Goal: Register for event/course

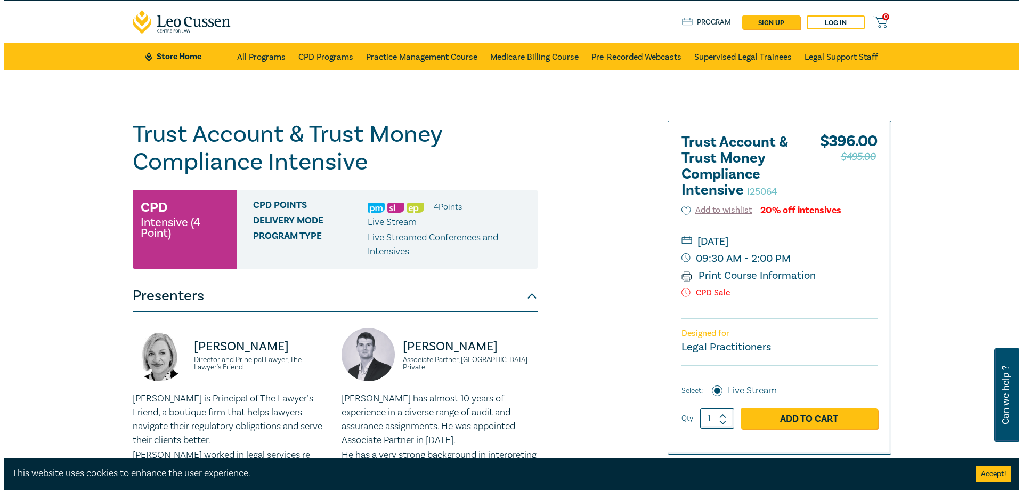
scroll to position [53, 0]
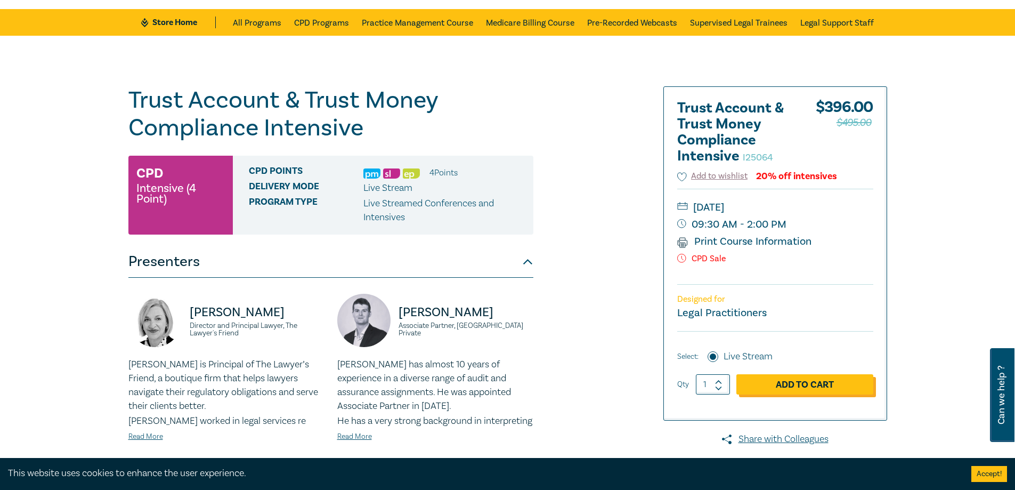
click at [800, 385] on link "Add to Cart" at bounding box center [805, 384] width 137 height 20
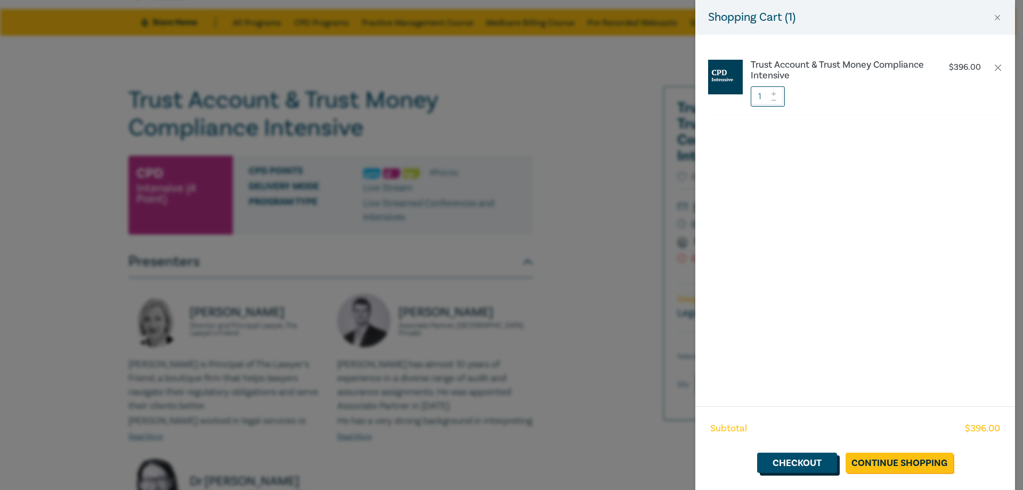
click at [807, 458] on link "Checkout" at bounding box center [797, 462] width 80 height 20
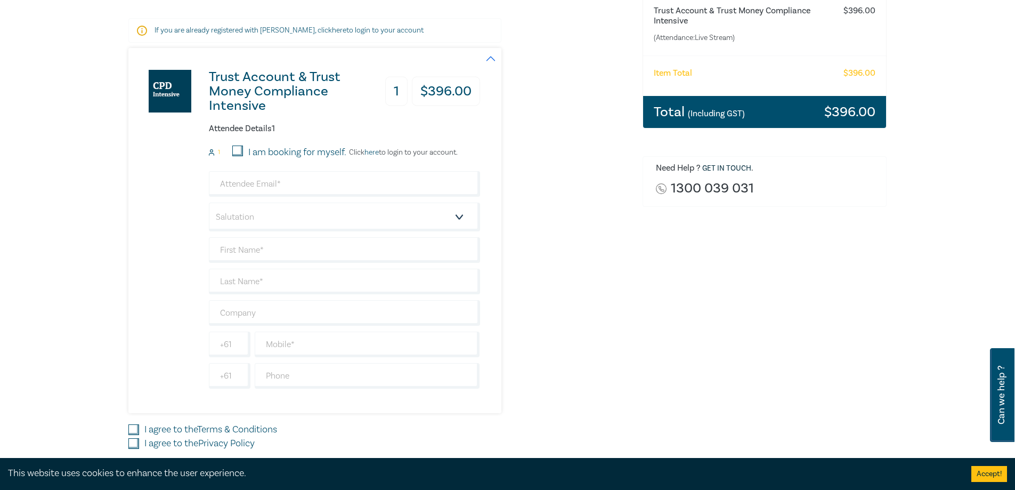
scroll to position [213, 0]
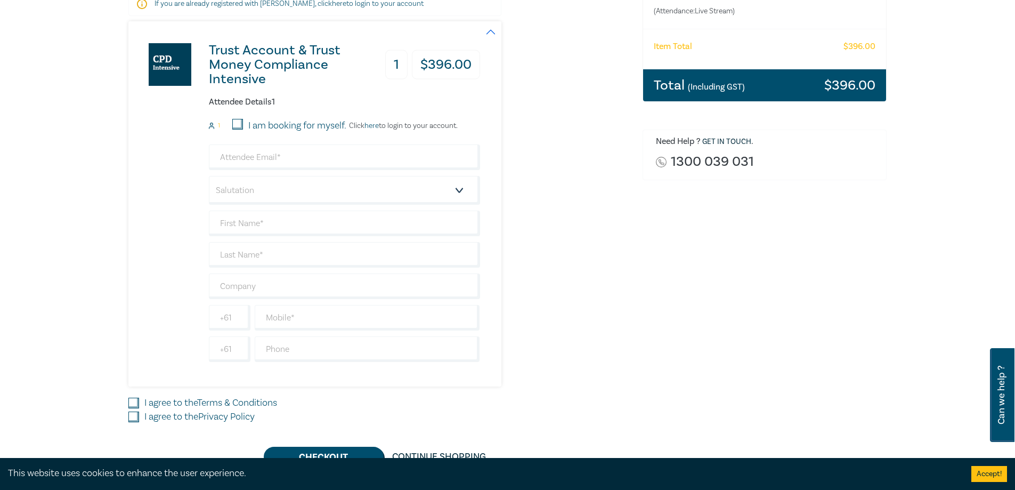
click at [237, 124] on input "I am booking for myself." at bounding box center [237, 124] width 11 height 11
checkbox input "true"
click at [268, 158] on input "email" at bounding box center [344, 157] width 271 height 26
type input "[PERSON_NAME][EMAIL_ADDRESS][DOMAIN_NAME]"
type input "[PERSON_NAME] [PERSON_NAME]"
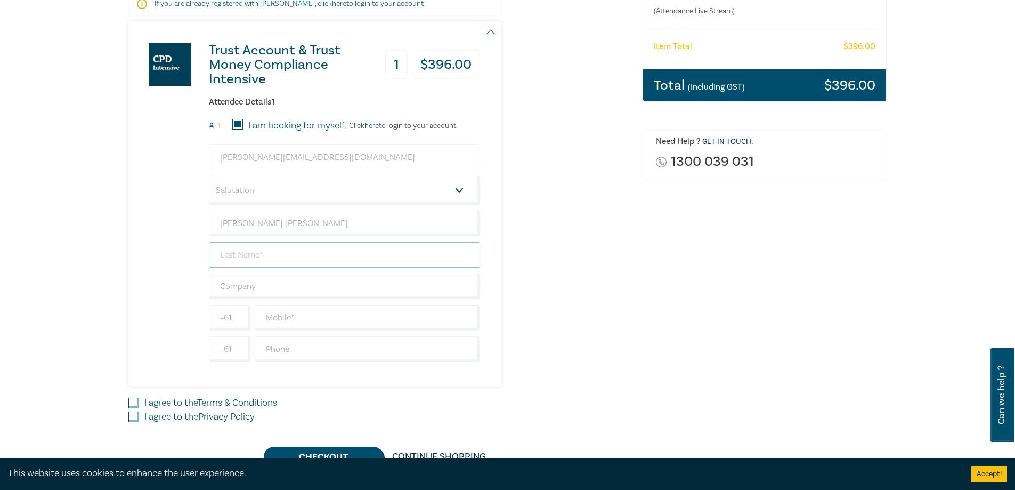
type input "[PERSON_NAME]"
type input "[PERSON_NAME] & Associates"
type input "0354503136"
type input "[GEOGRAPHIC_DATA]"
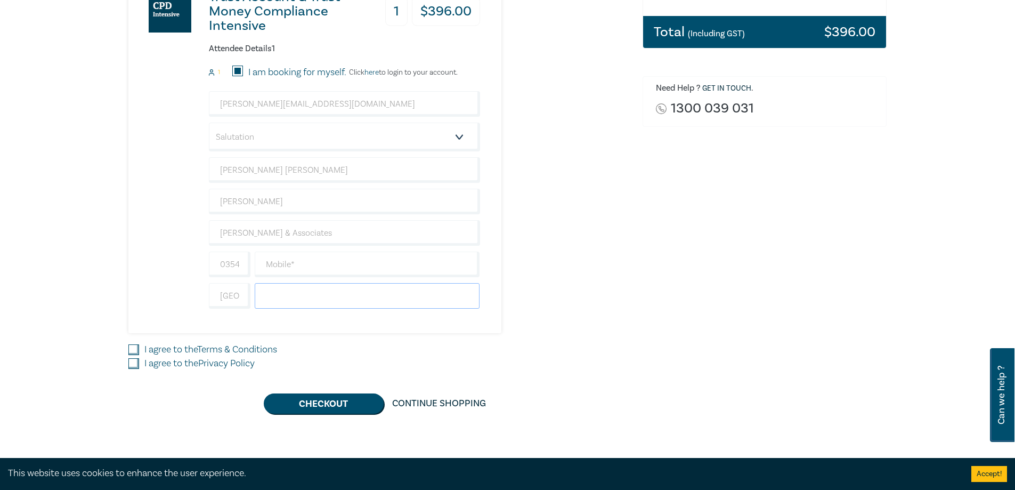
click at [299, 291] on input "text" at bounding box center [367, 296] width 225 height 26
type input "0354503136"
click at [315, 268] on input "text" at bounding box center [367, 265] width 225 height 26
type input "0439514515"
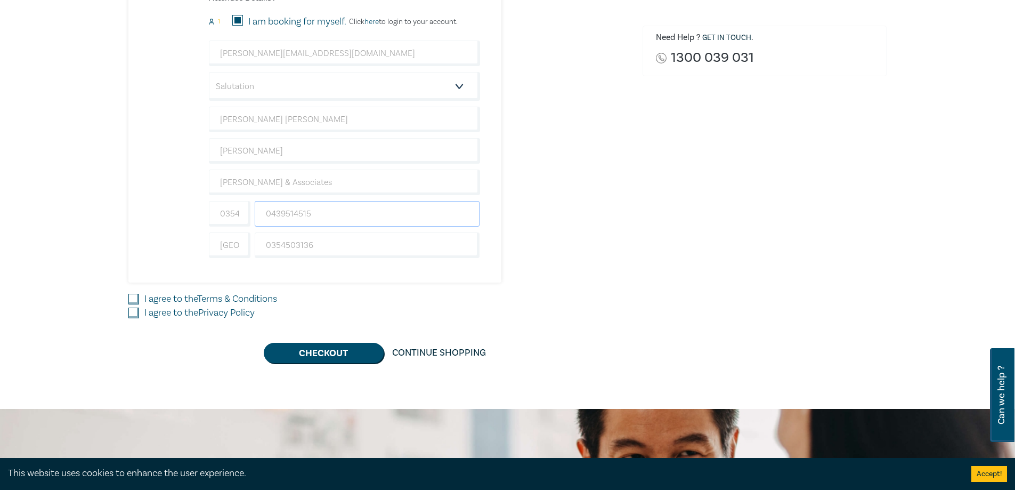
scroll to position [320, 0]
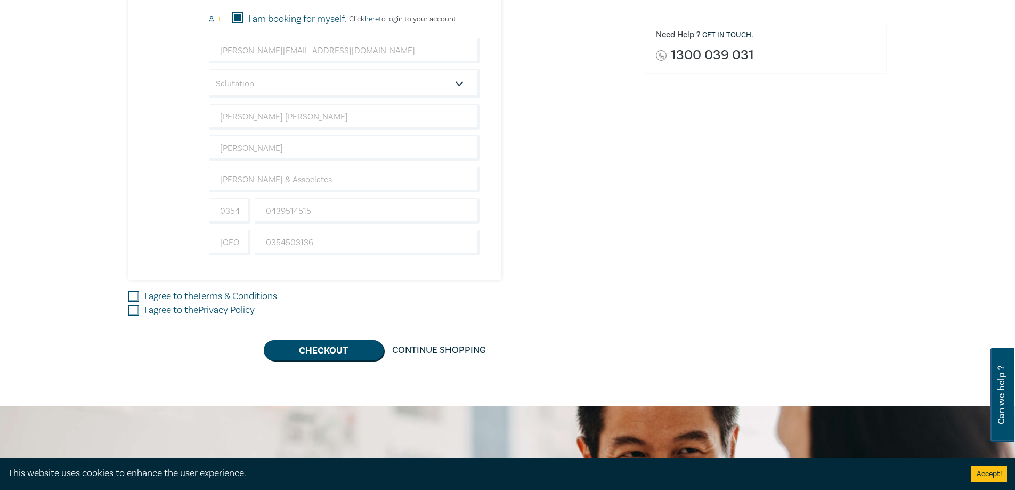
click at [133, 295] on input "I agree to the Terms & Conditions" at bounding box center [133, 296] width 11 height 11
checkbox input "true"
click at [132, 309] on input "I agree to the Privacy Policy" at bounding box center [133, 310] width 11 height 11
checkbox input "true"
click at [331, 349] on button "Checkout" at bounding box center [324, 350] width 120 height 20
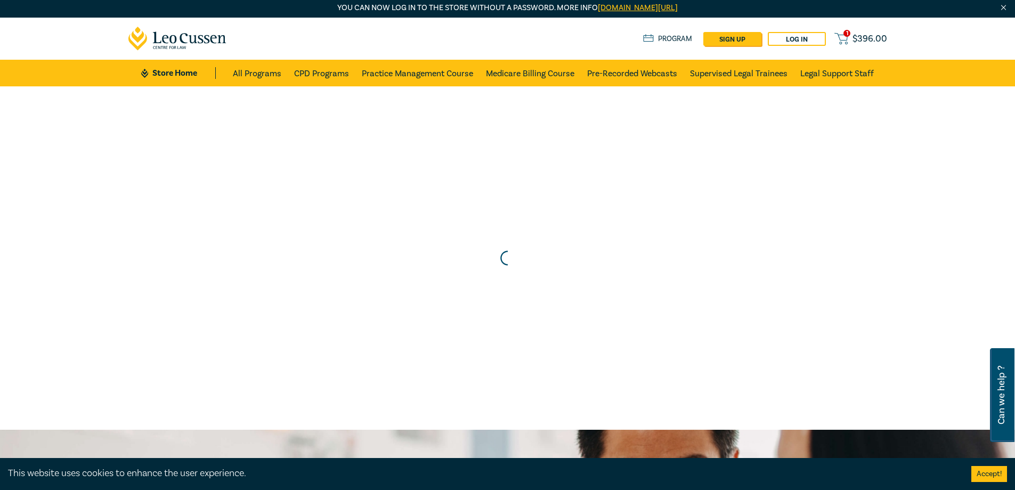
scroll to position [0, 0]
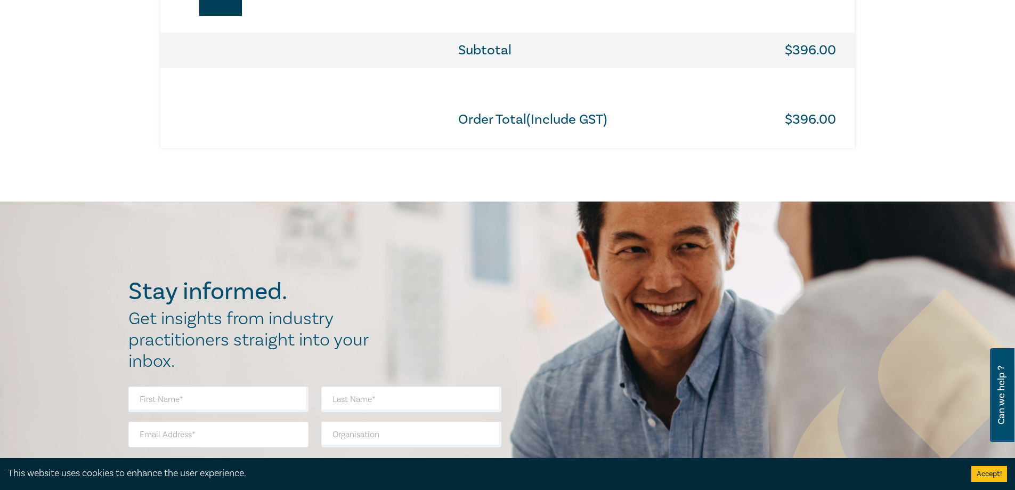
scroll to position [746, 0]
